Goal: Communication & Community: Connect with others

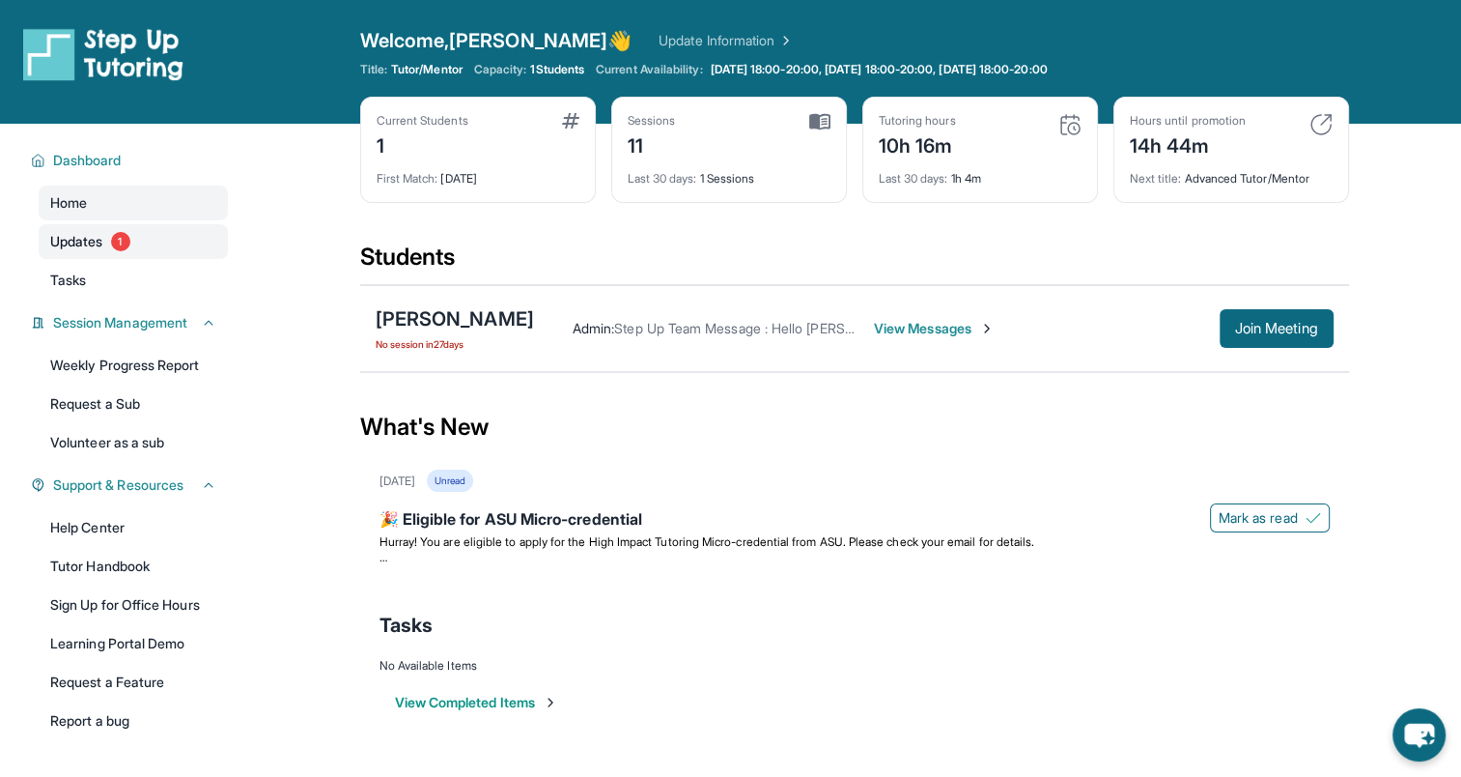
click at [105, 235] on link "Updates 1" at bounding box center [133, 241] width 189 height 35
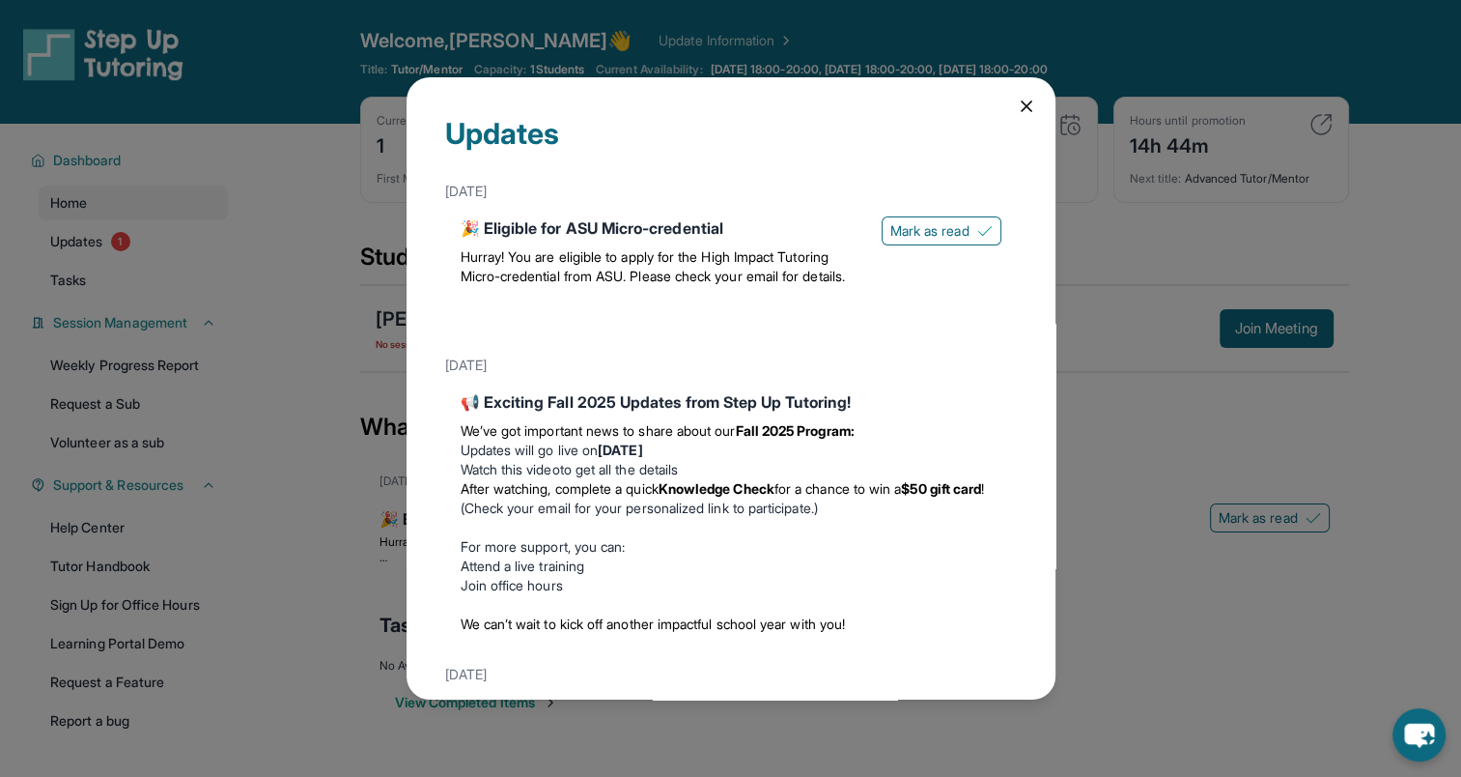
click at [1017, 107] on icon at bounding box center [1026, 106] width 19 height 19
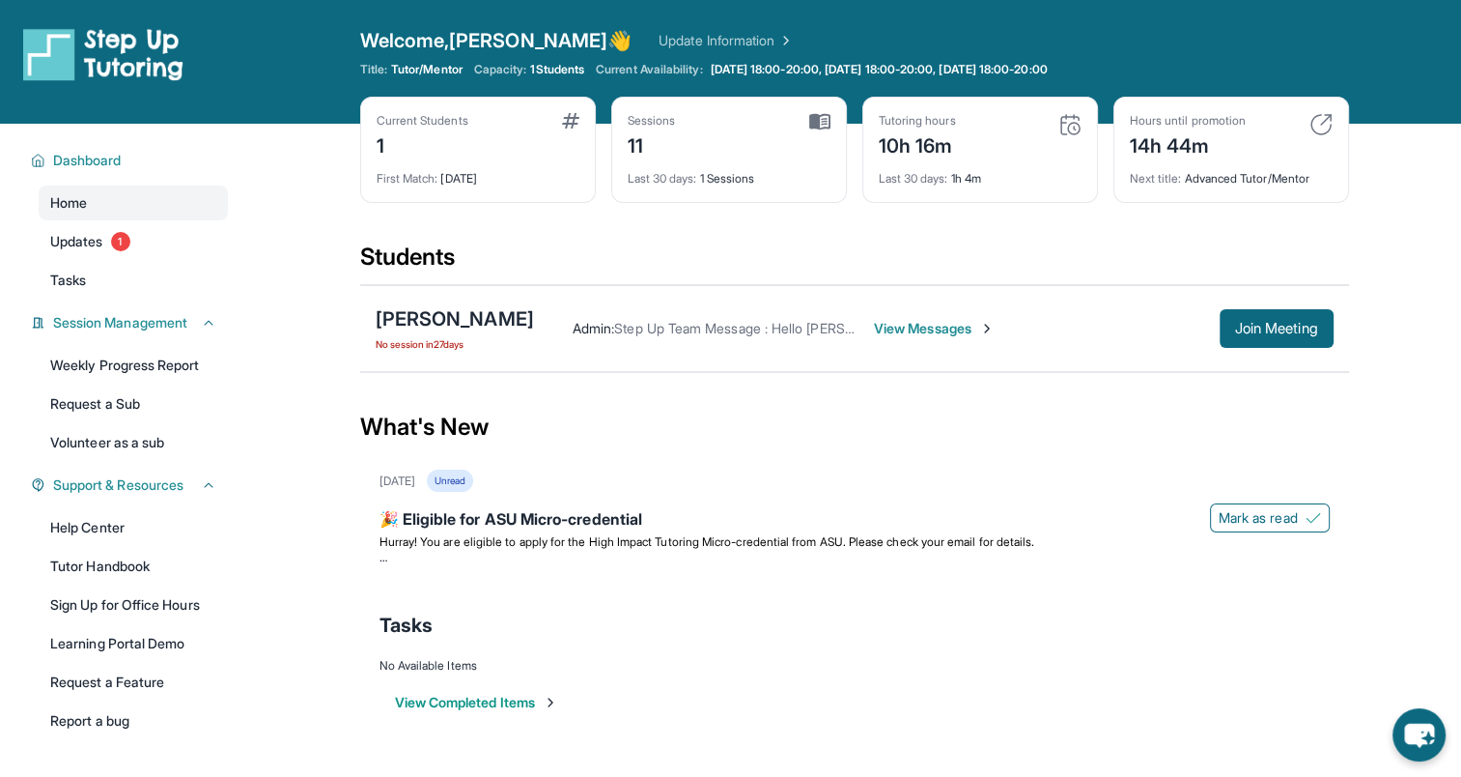
click at [931, 327] on span "View Messages" at bounding box center [934, 328] width 121 height 19
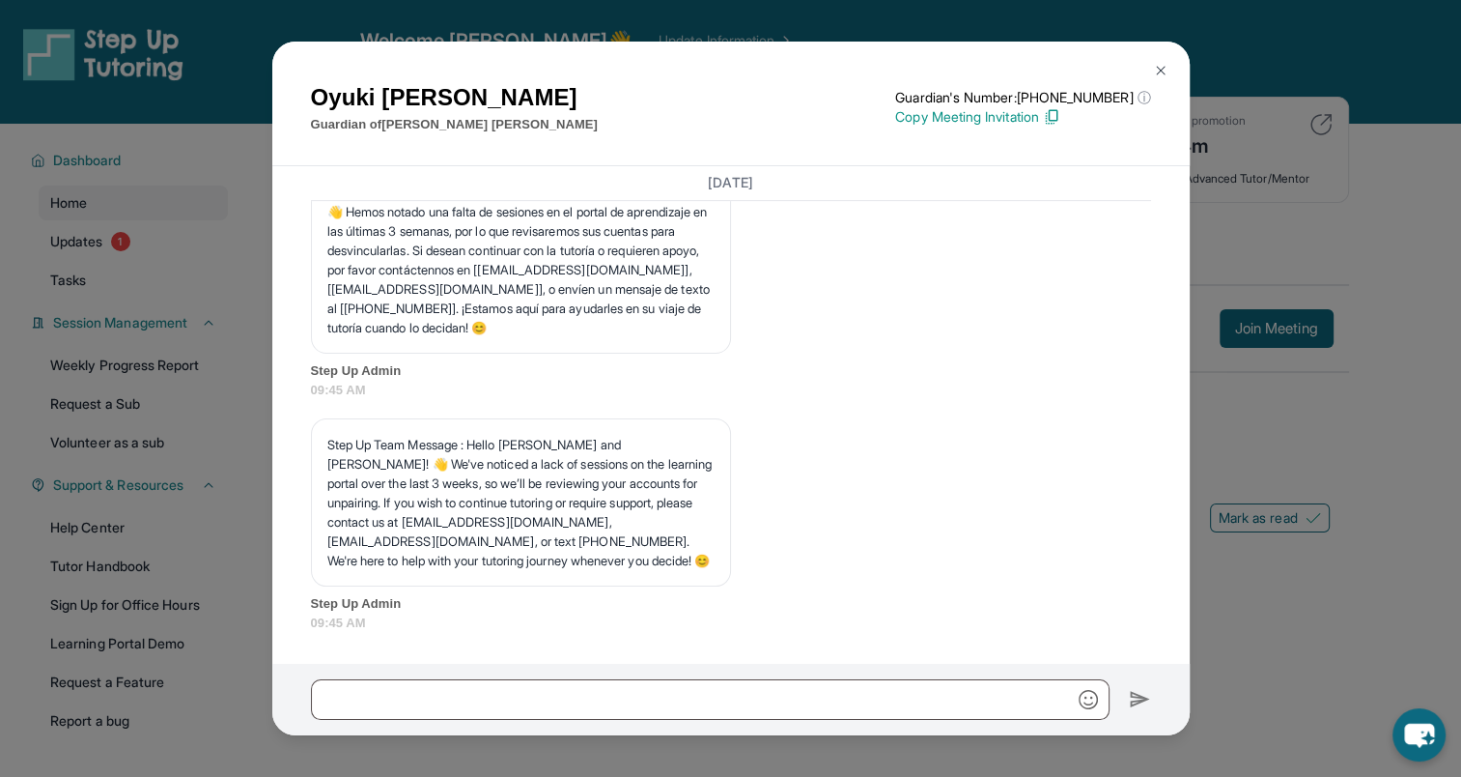
scroll to position [16022, 0]
drag, startPoint x: 1009, startPoint y: 116, endPoint x: 957, endPoint y: 118, distance: 52.2
click at [957, 118] on p "Copy Meeting Invitation" at bounding box center [1022, 116] width 255 height 19
click at [1061, 117] on img at bounding box center [1051, 116] width 17 height 17
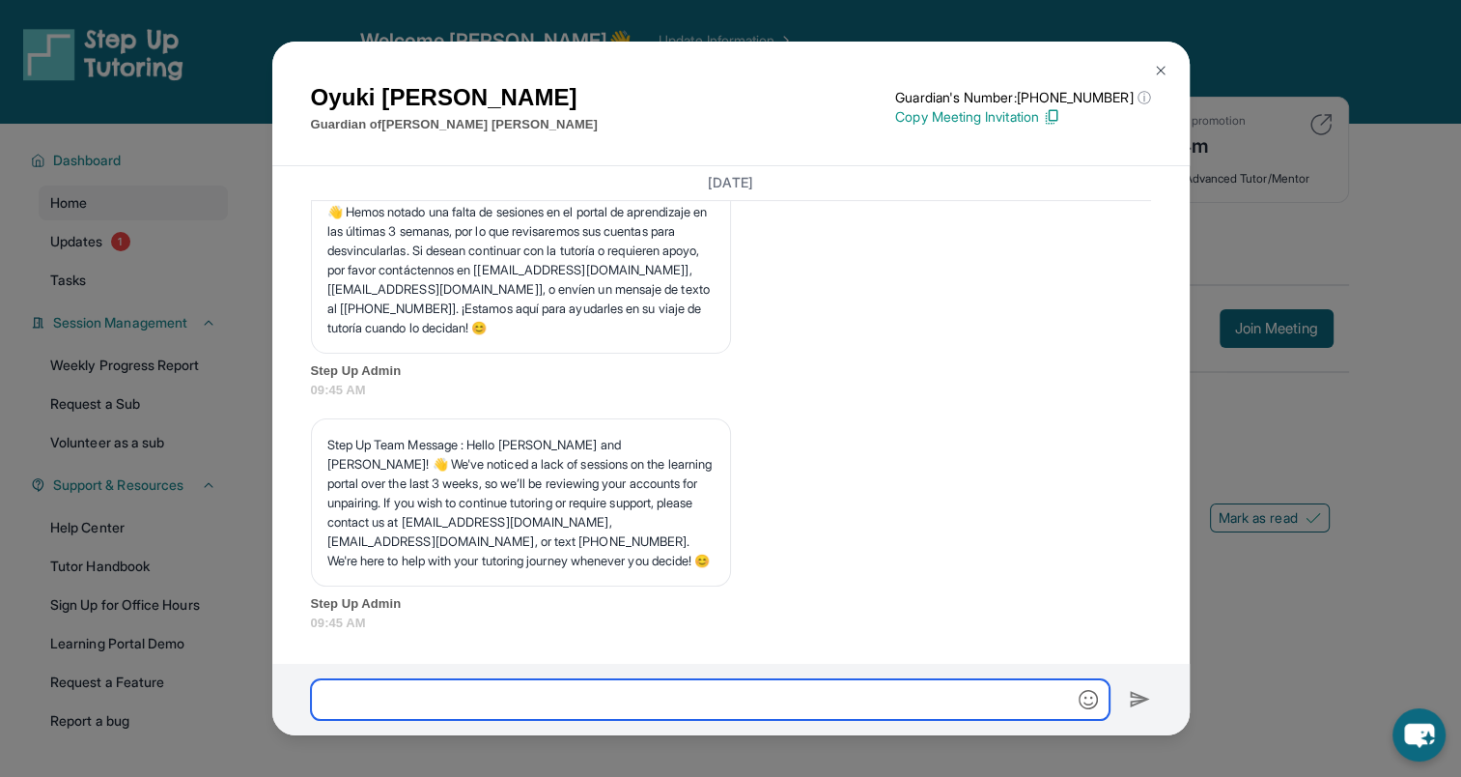
click at [381, 707] on input "text" at bounding box center [710, 699] width 799 height 41
paste input "**********"
type input "**********"
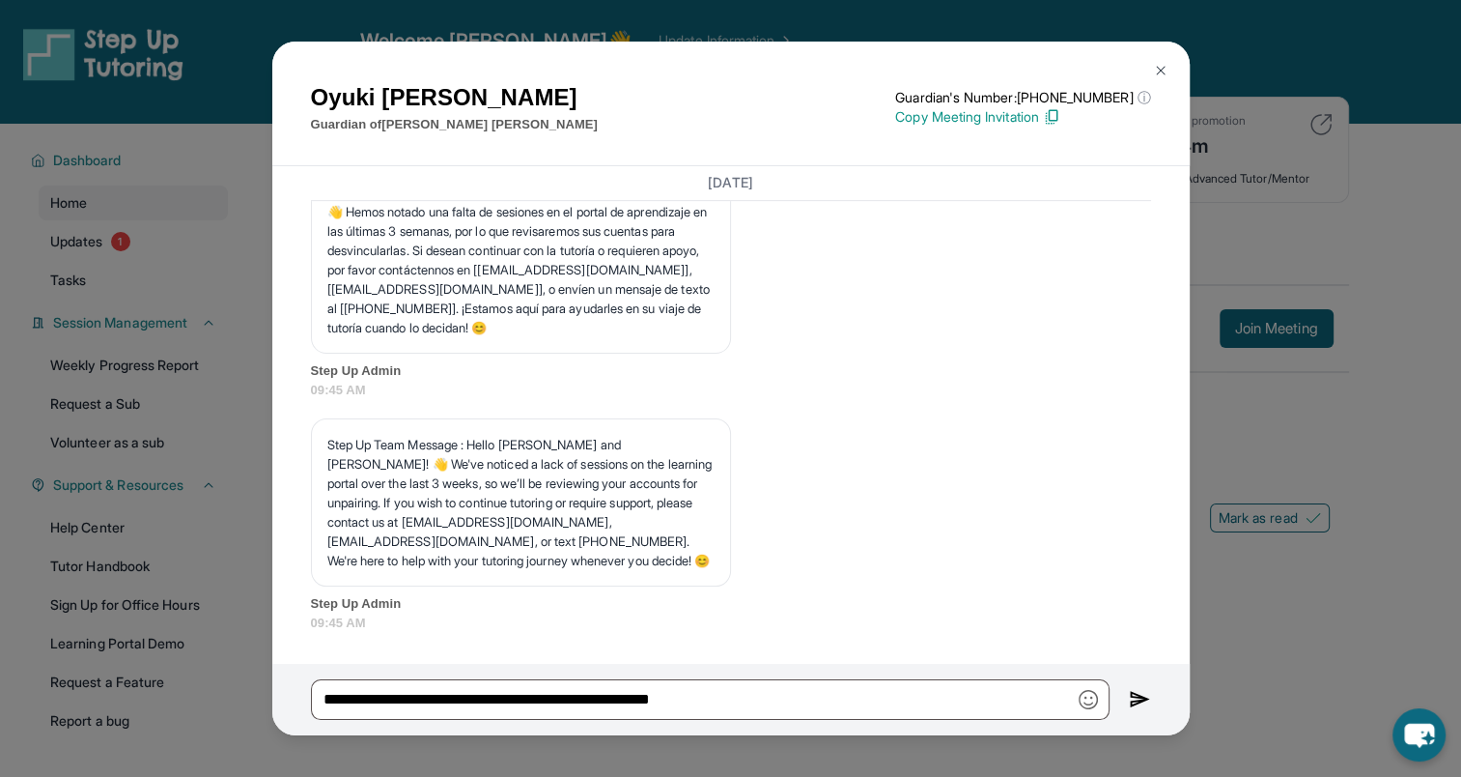
click at [1158, 72] on img at bounding box center [1160, 70] width 15 height 15
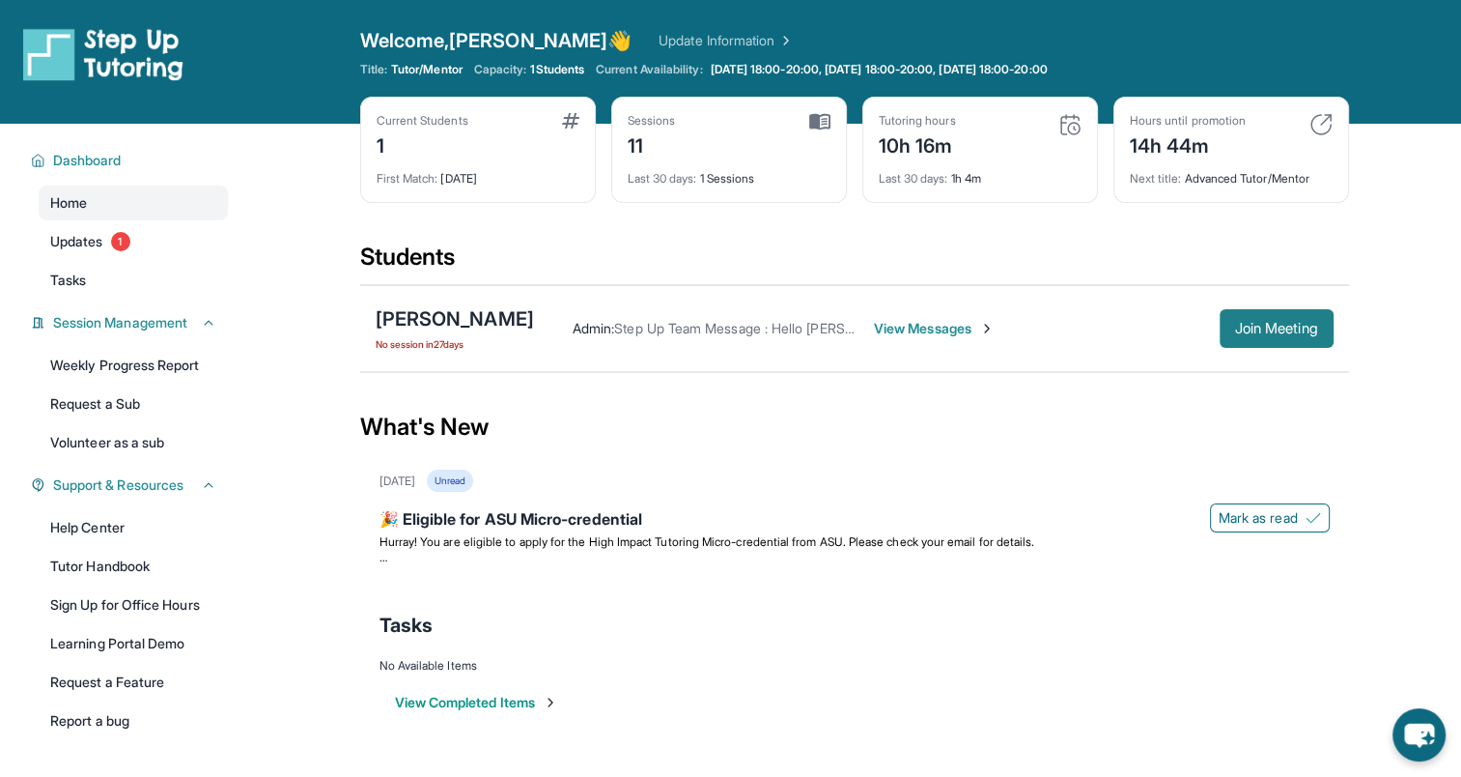
click at [1238, 323] on span "Join Meeting" at bounding box center [1276, 329] width 83 height 12
click at [1298, 313] on button "Join Meeting" at bounding box center [1277, 328] width 114 height 39
click at [943, 325] on span "View Messages" at bounding box center [934, 328] width 121 height 19
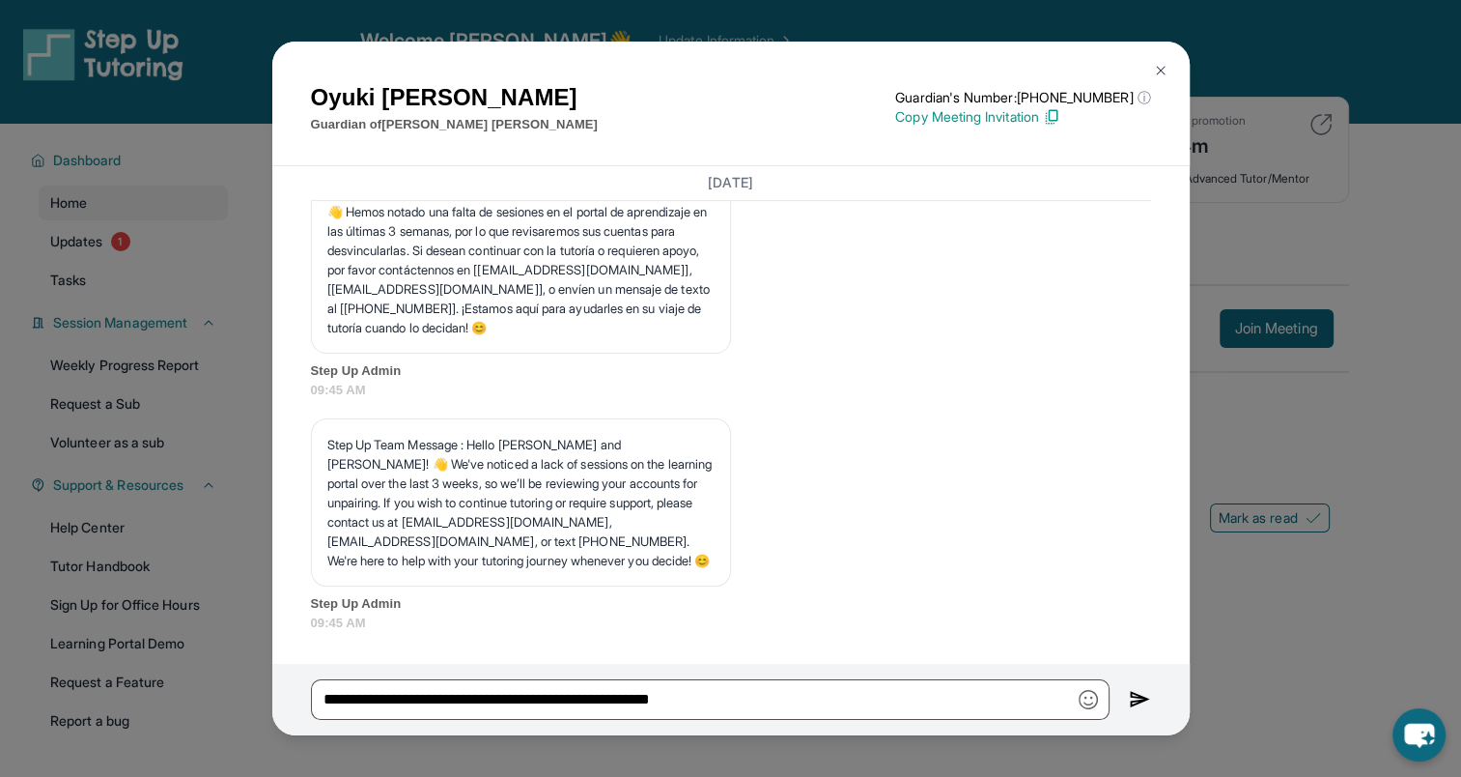
click at [1141, 700] on img at bounding box center [1140, 699] width 22 height 23
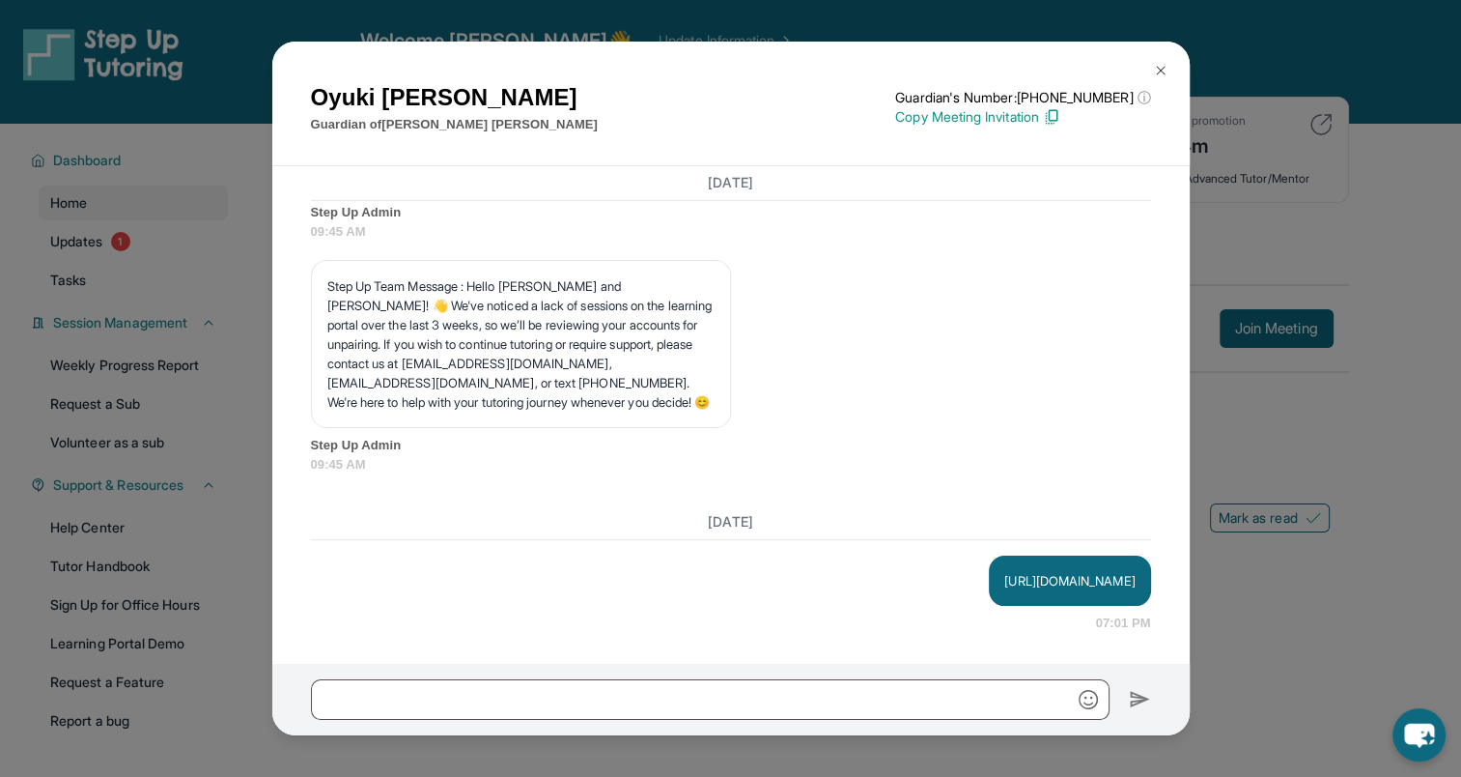
scroll to position [16180, 0]
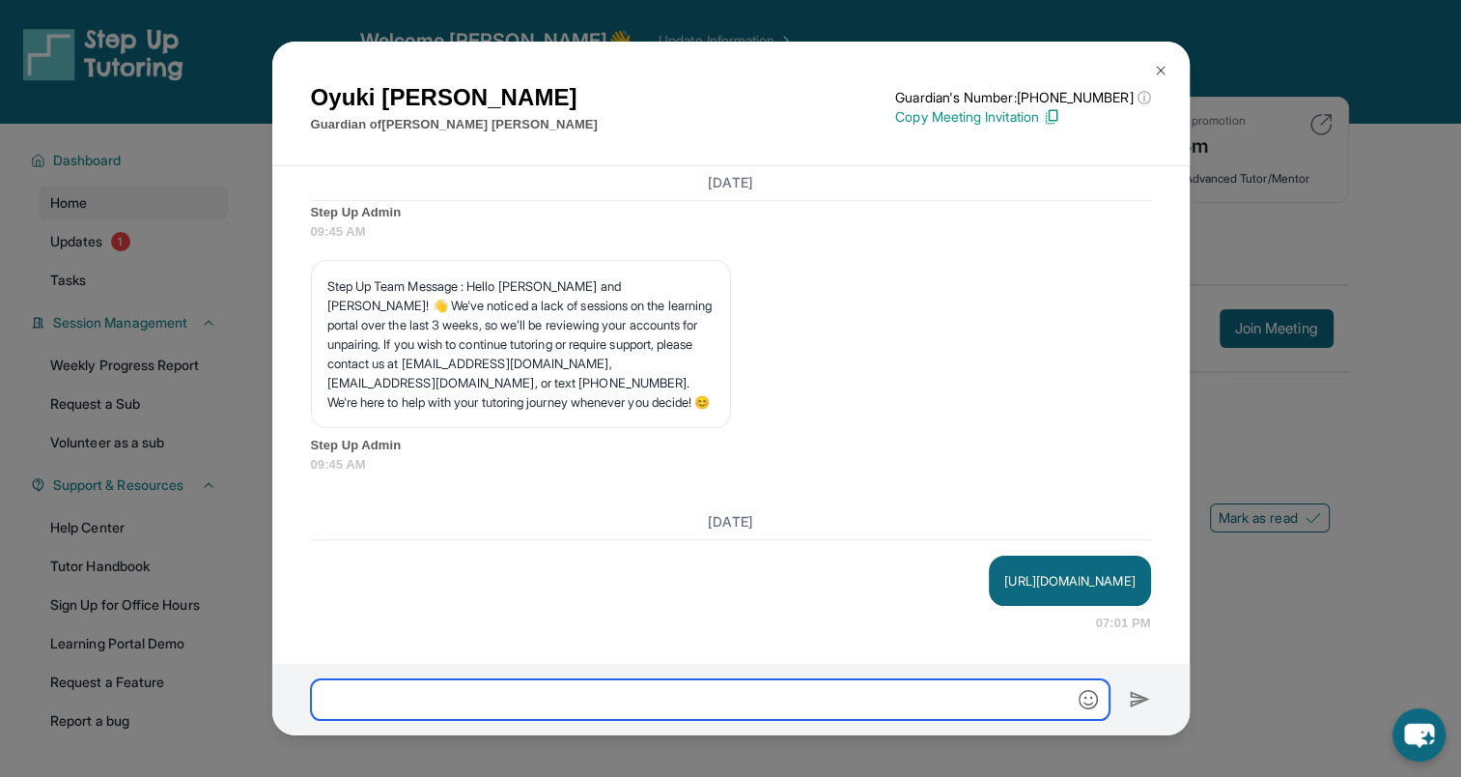
click at [785, 712] on input "text" at bounding box center [710, 699] width 799 height 41
type input "**********"
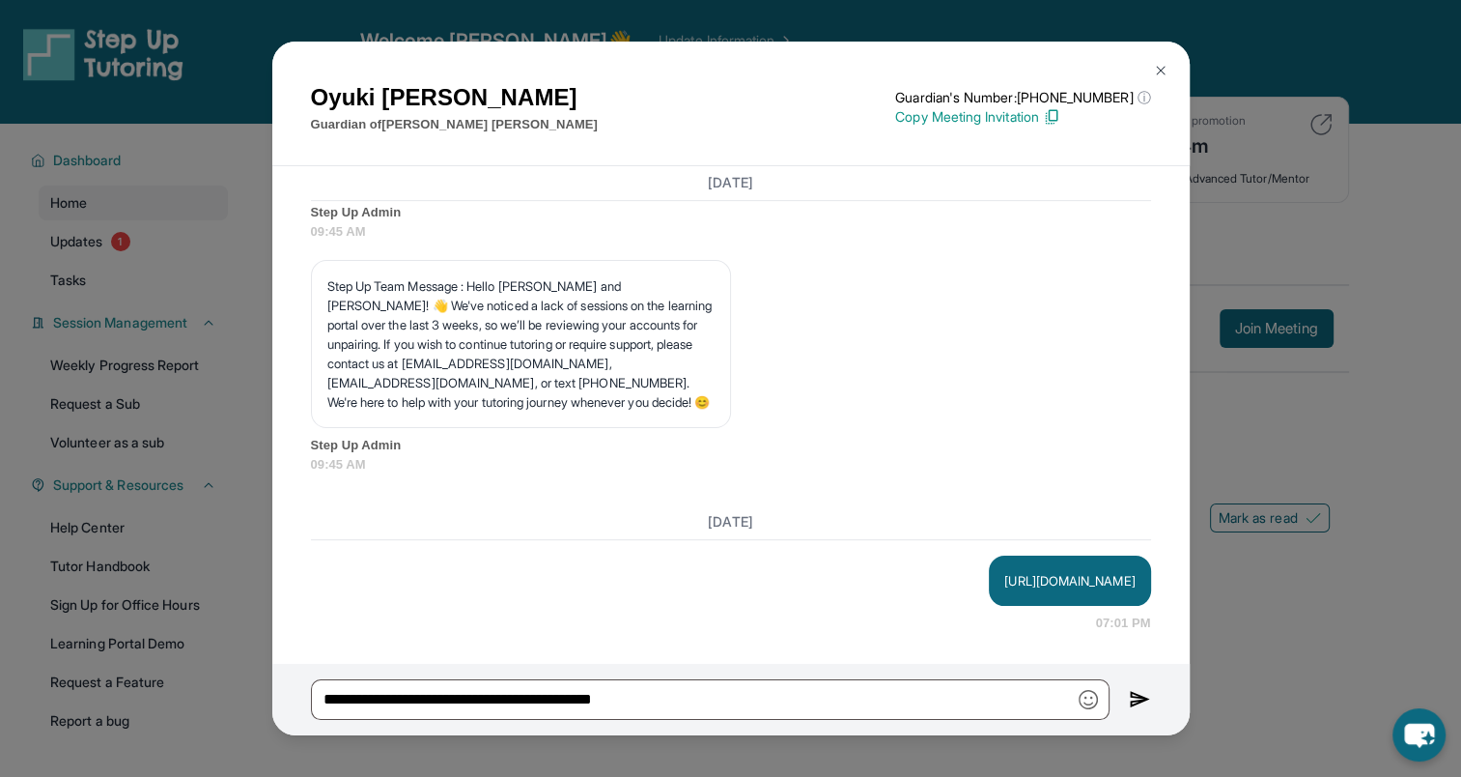
click at [1130, 695] on img at bounding box center [1140, 699] width 22 height 23
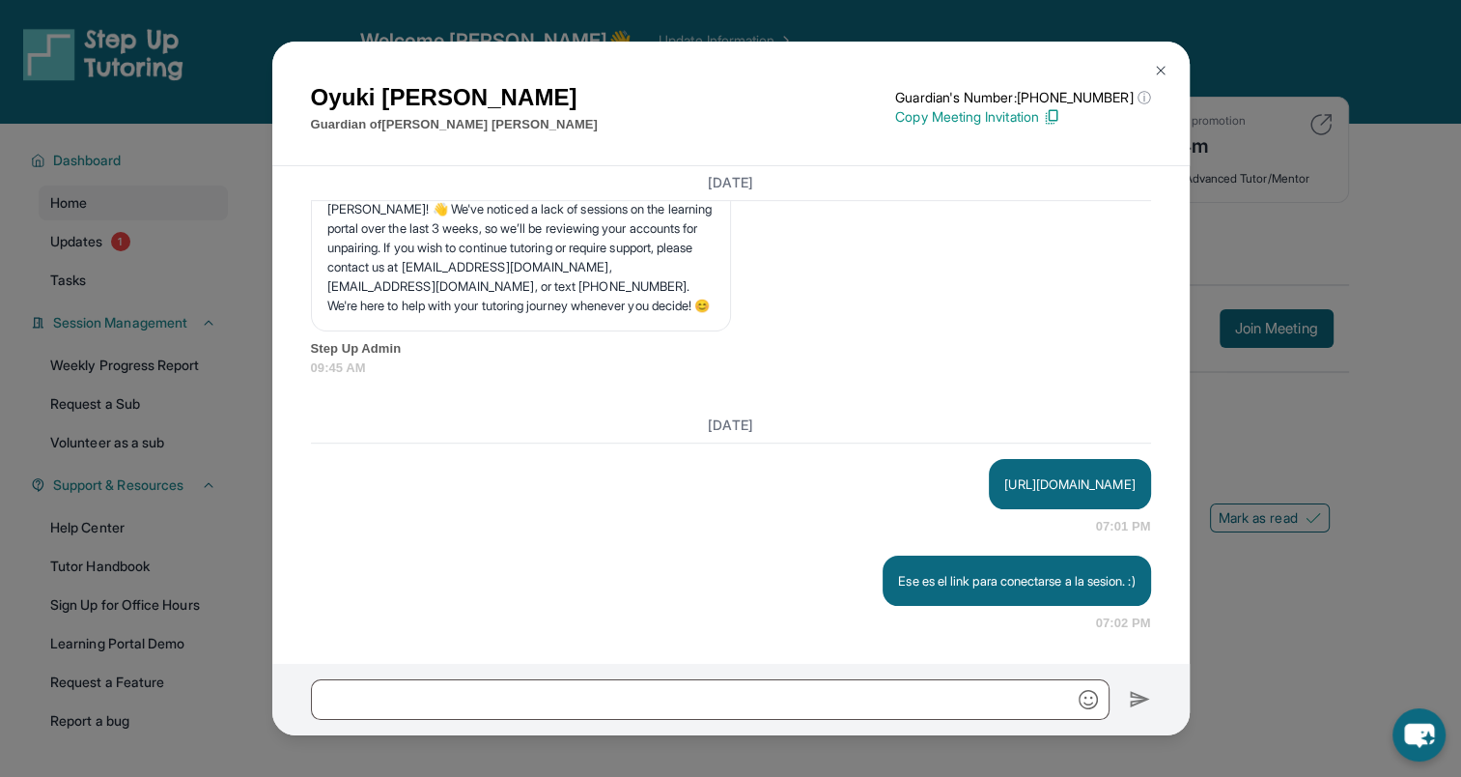
scroll to position [16277, 0]
click at [1159, 71] on img at bounding box center [1160, 70] width 15 height 15
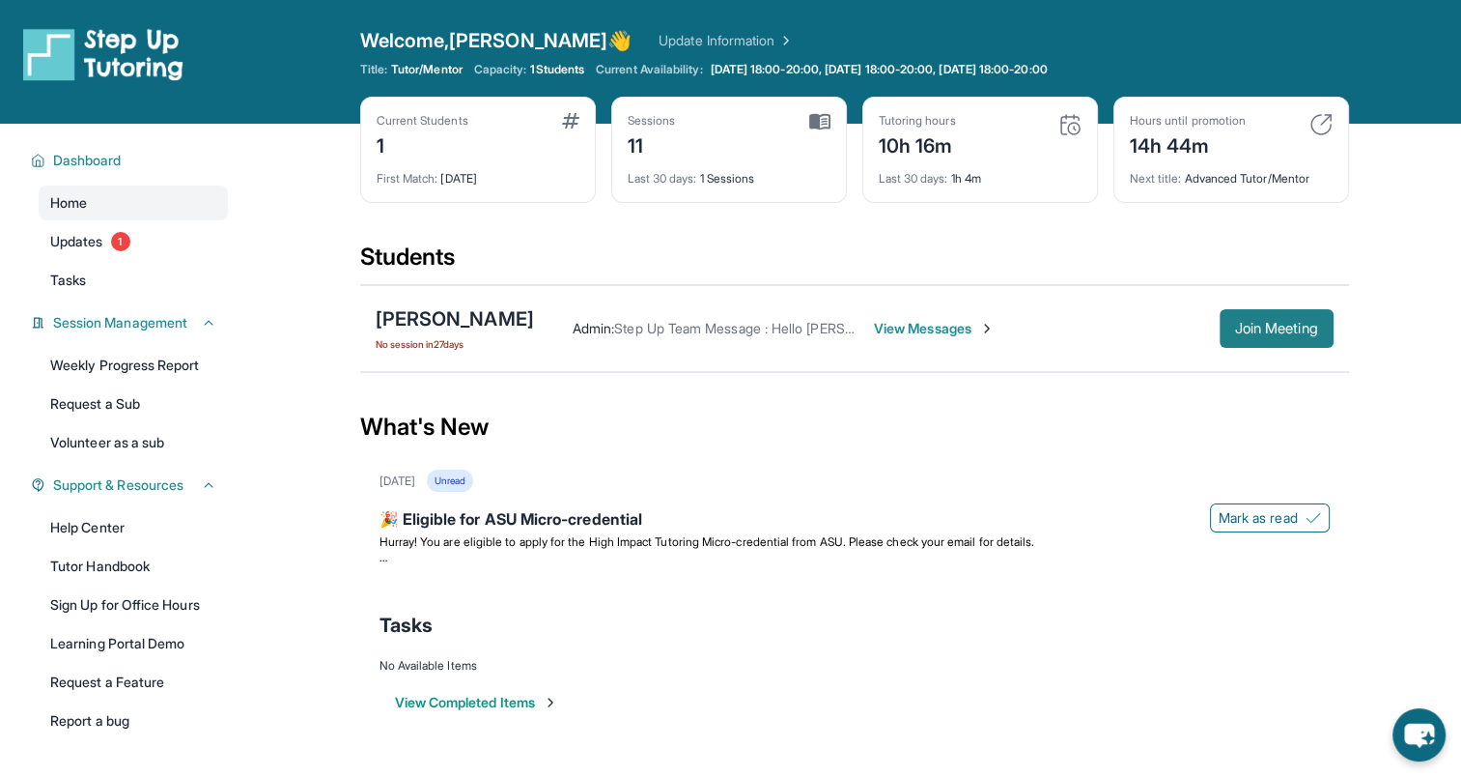
click at [1270, 324] on span "Join Meeting" at bounding box center [1276, 329] width 83 height 12
